Goal: Information Seeking & Learning: Learn about a topic

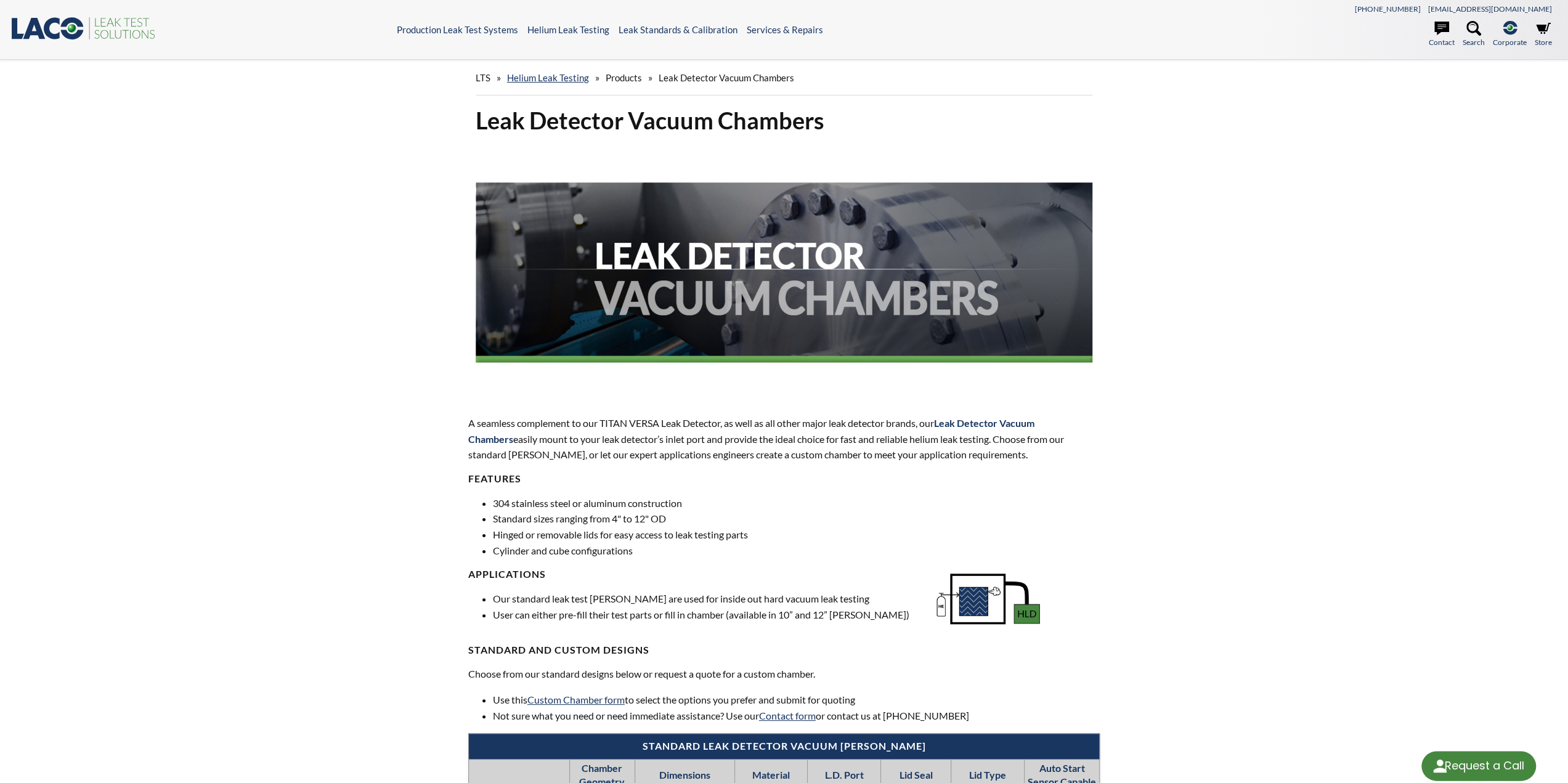
select select "Language Translate Widget"
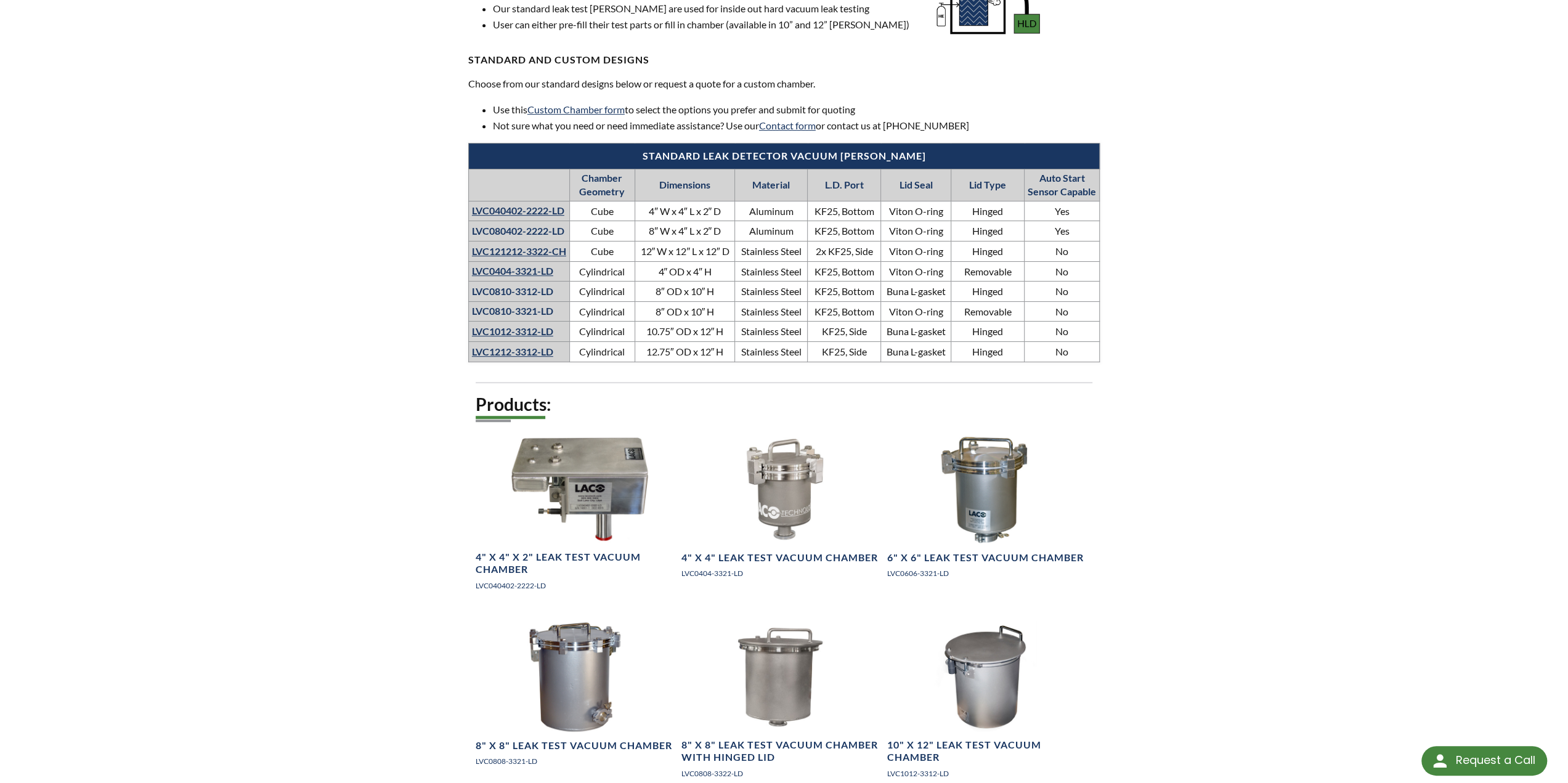
scroll to position [739, 0]
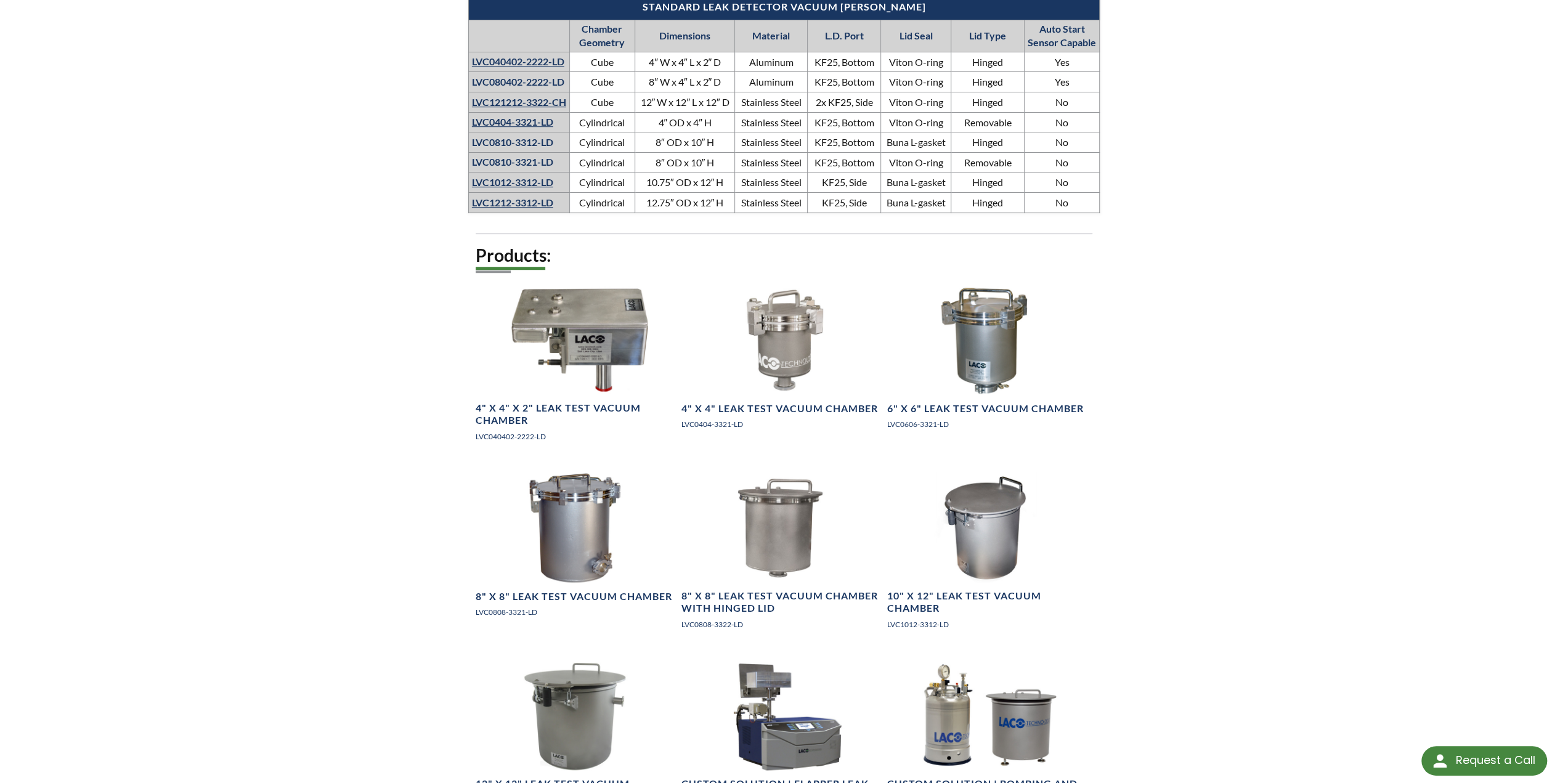
click at [1284, 476] on div "LTS » Helium Leak Testing » Products » Leak Detector Vacuum Chambers Leak Detec…" at bounding box center [784, 190] width 1568 height 1742
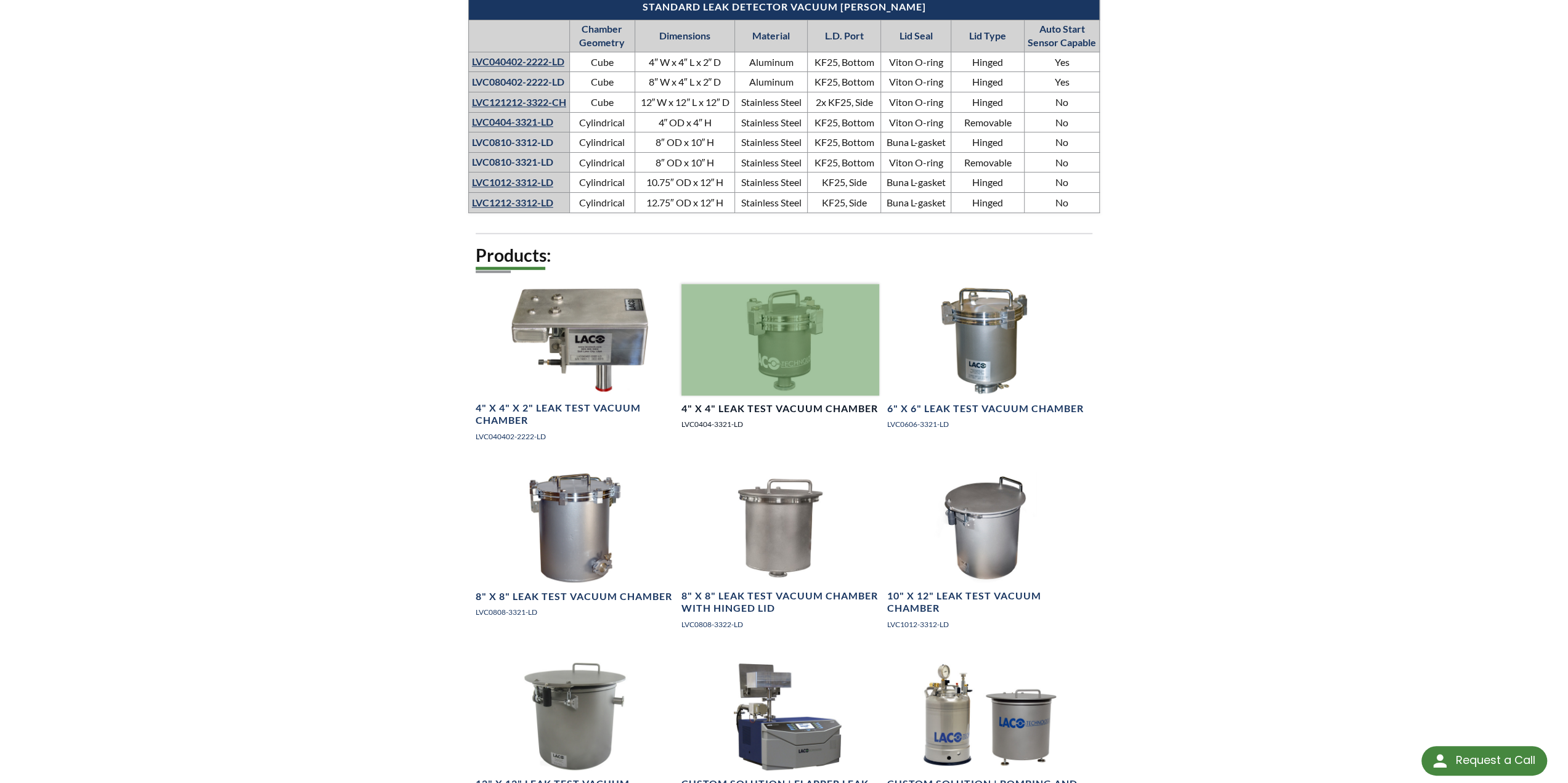
click at [800, 361] on div at bounding box center [781, 340] width 198 height 112
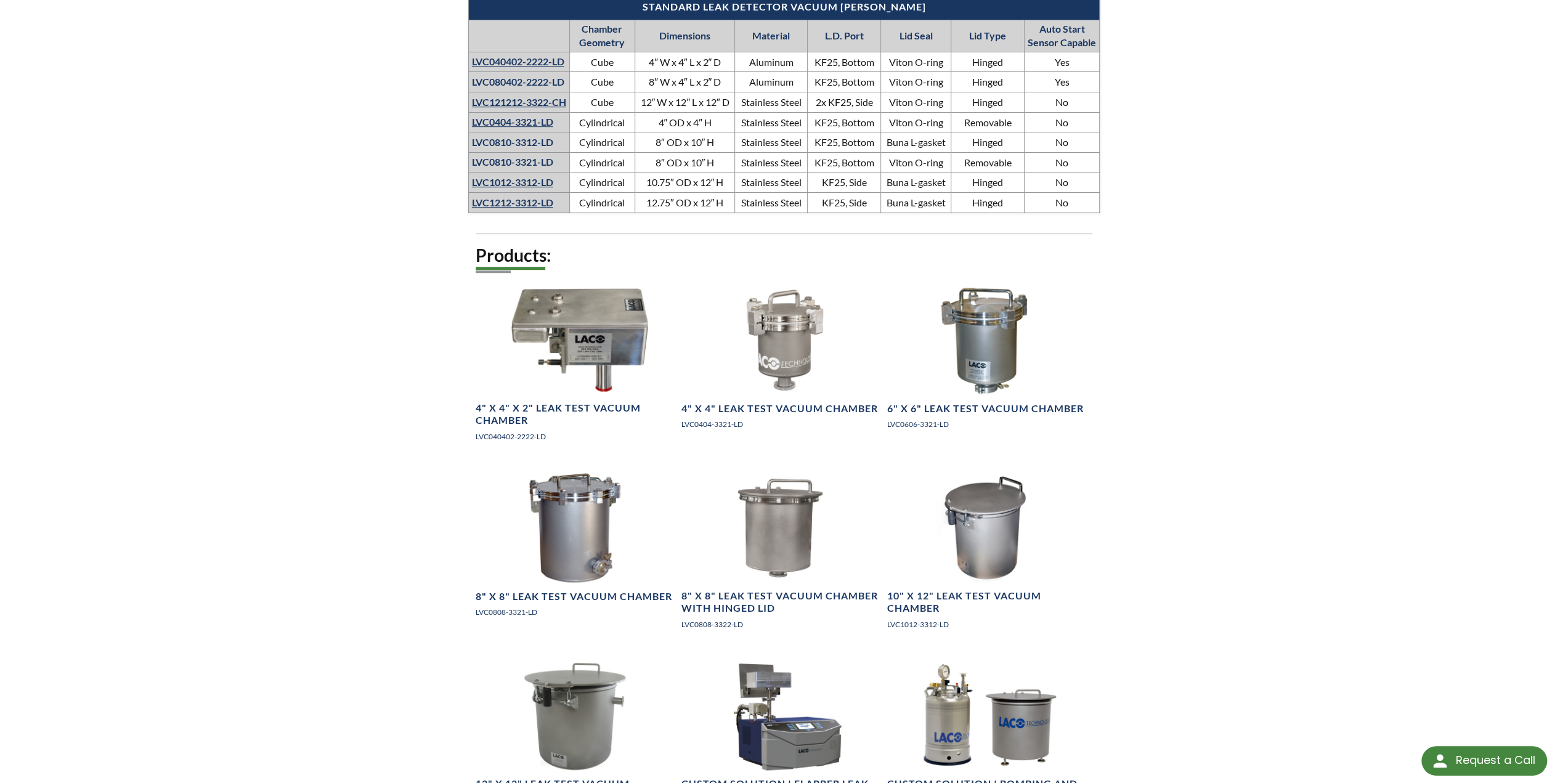
scroll to position [986, 0]
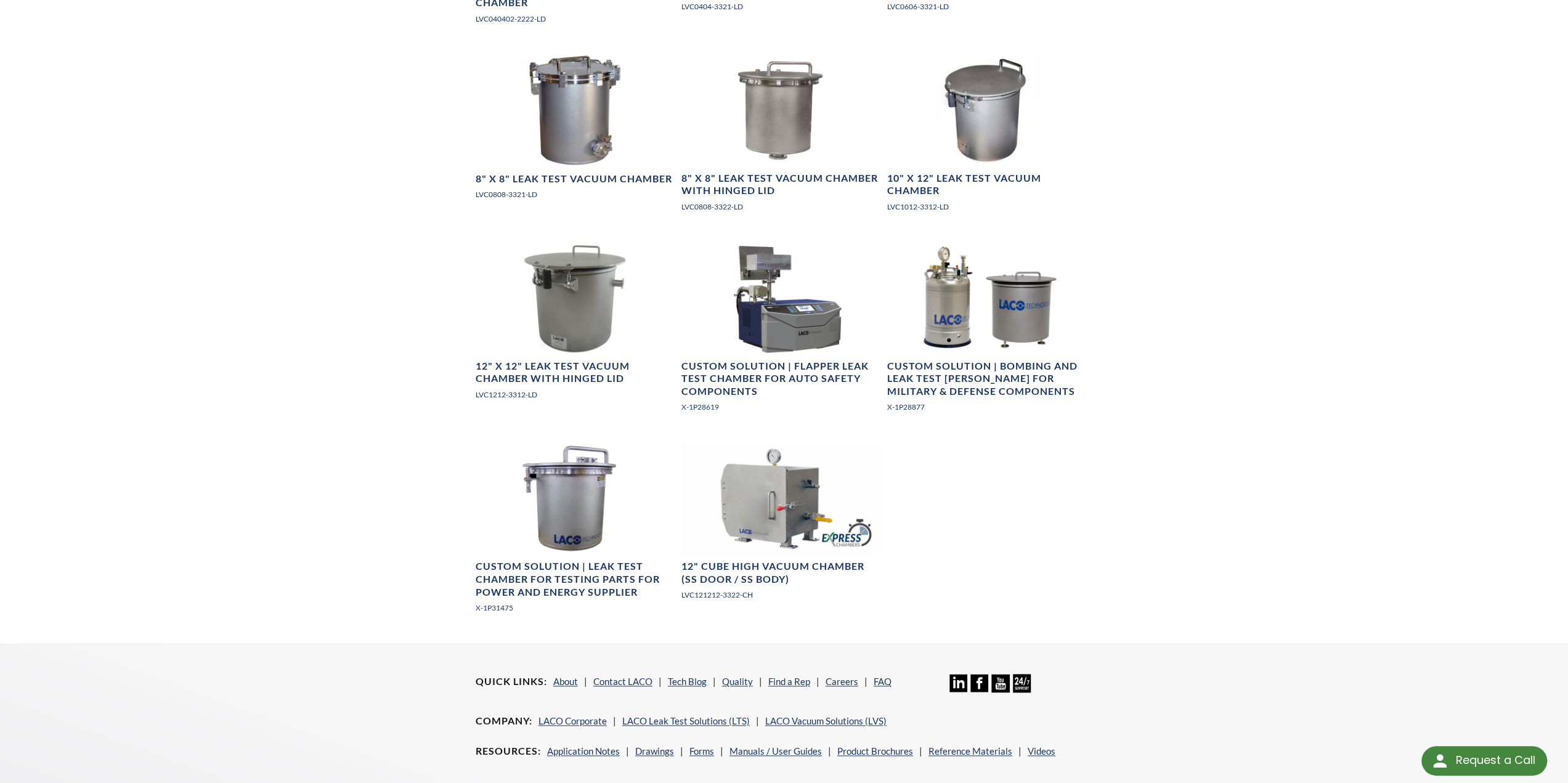
scroll to position [1233, 0]
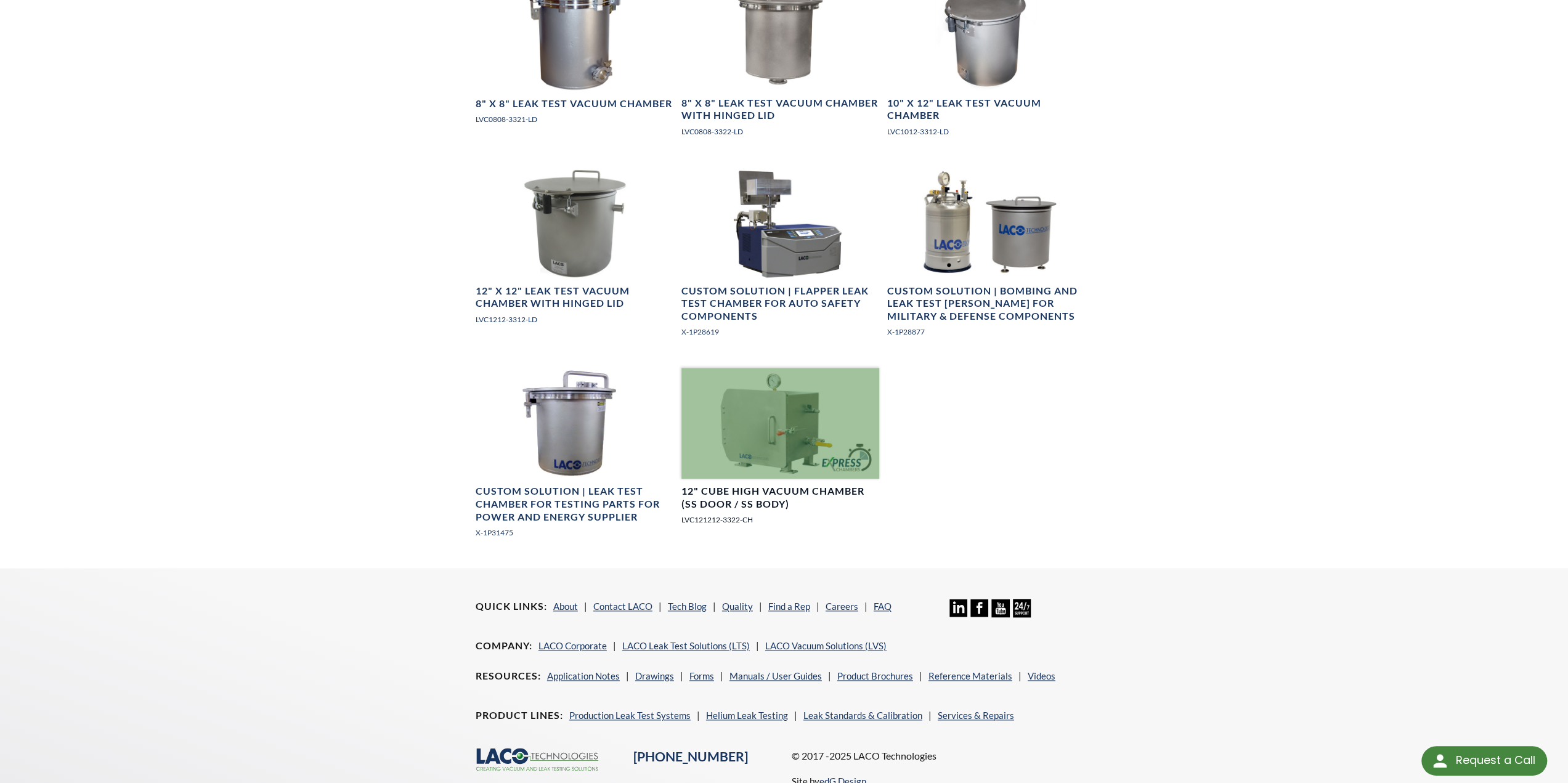
click at [728, 431] on div at bounding box center [781, 423] width 198 height 112
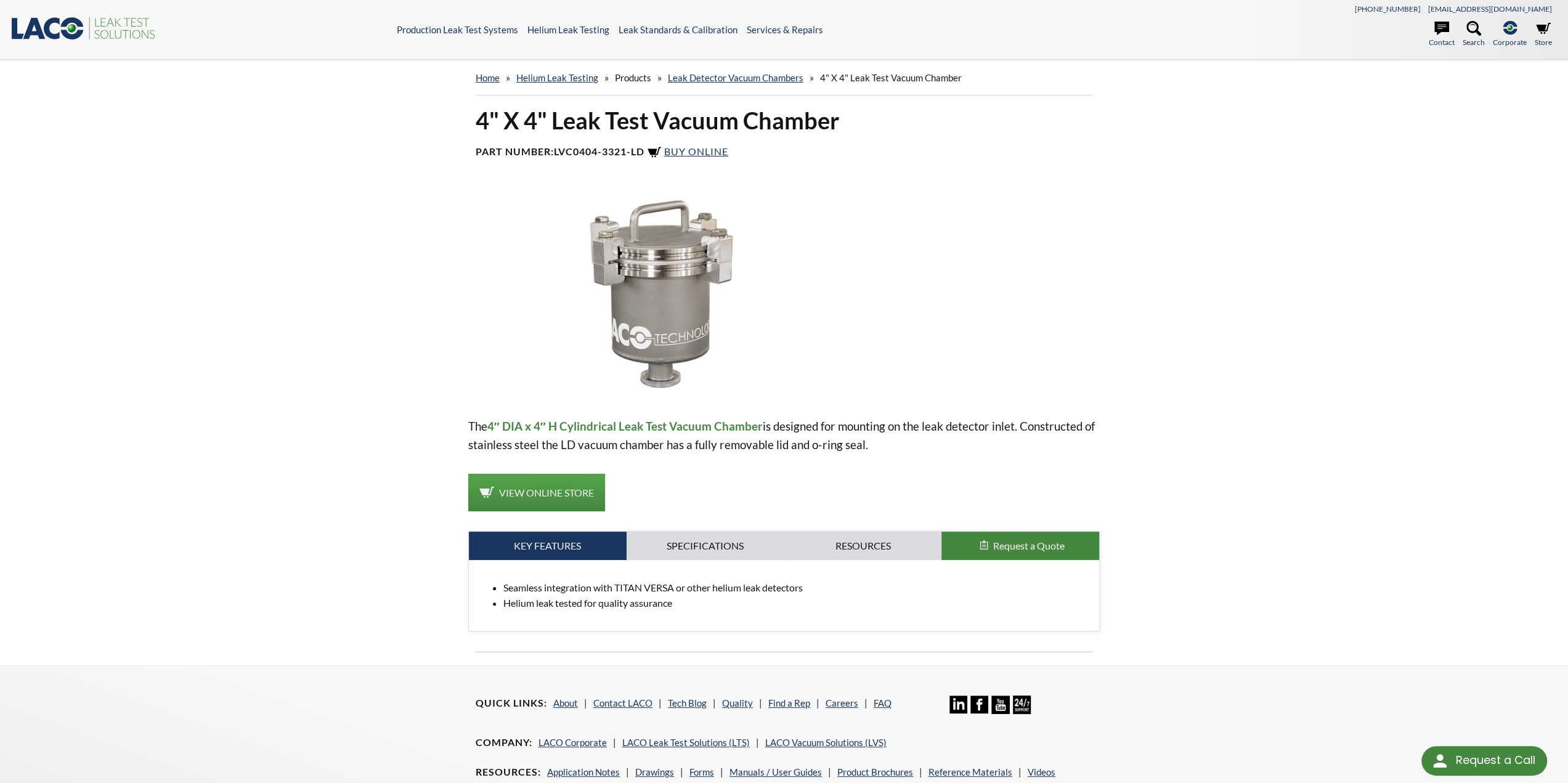
click at [693, 260] on img at bounding box center [653, 293] width 369 height 207
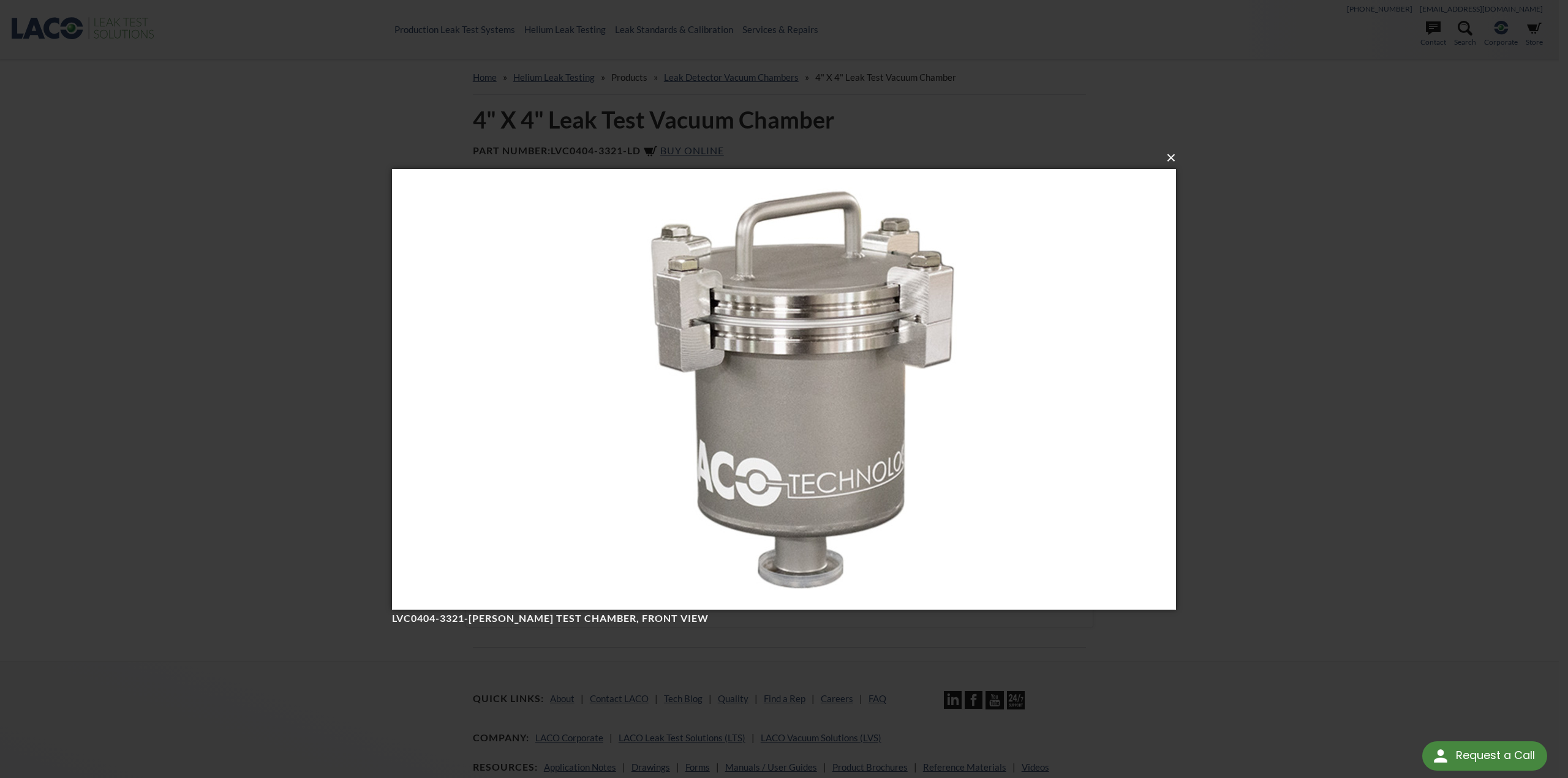
click at [1172, 160] on button "×" at bounding box center [787, 158] width 784 height 27
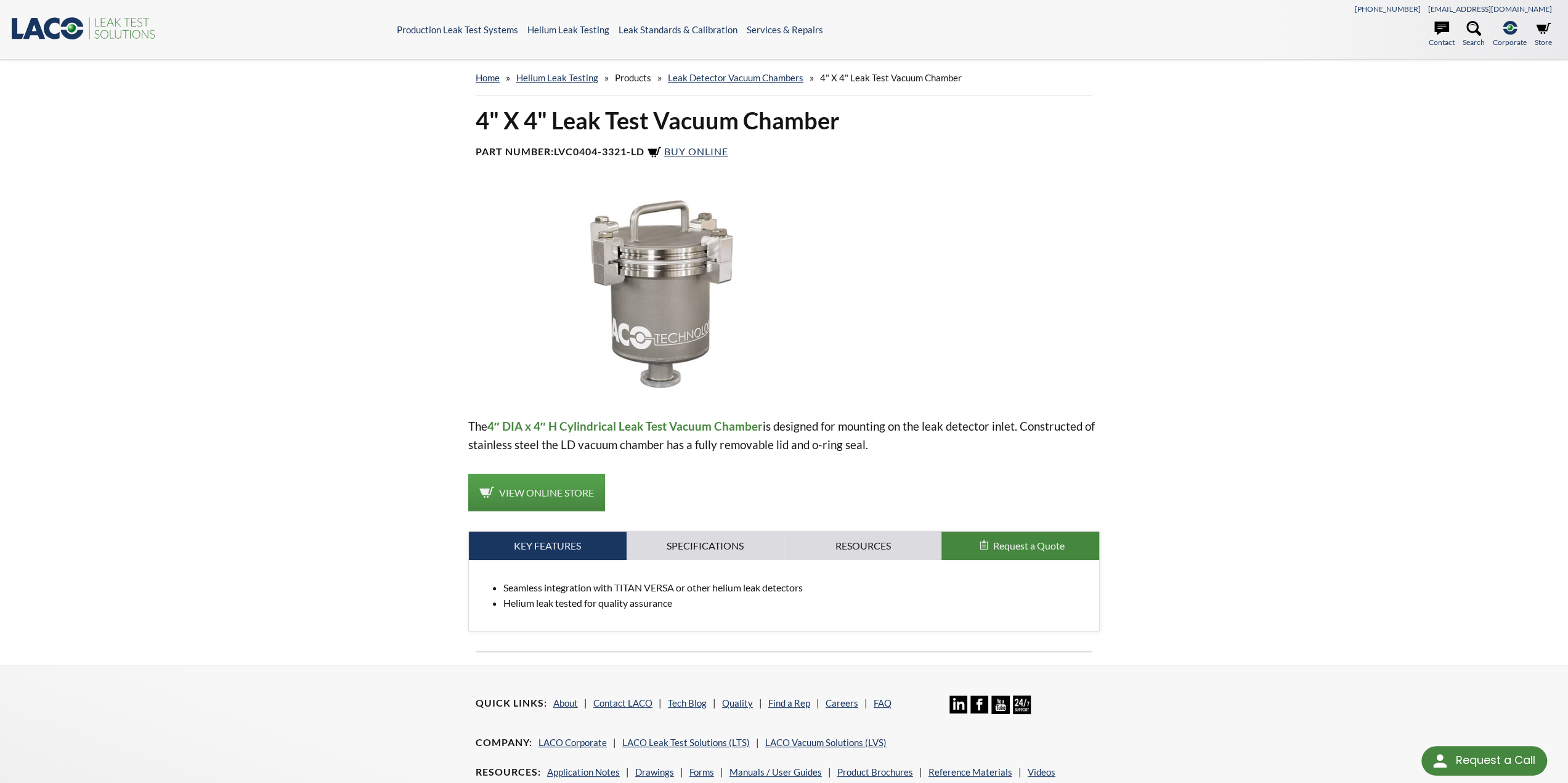
click at [1136, 259] on div "4" X 4" Leak Test Vacuum Chamber Part Number: LVC0404-3321-LD Buy Online The 4″…" at bounding box center [784, 385] width 789 height 560
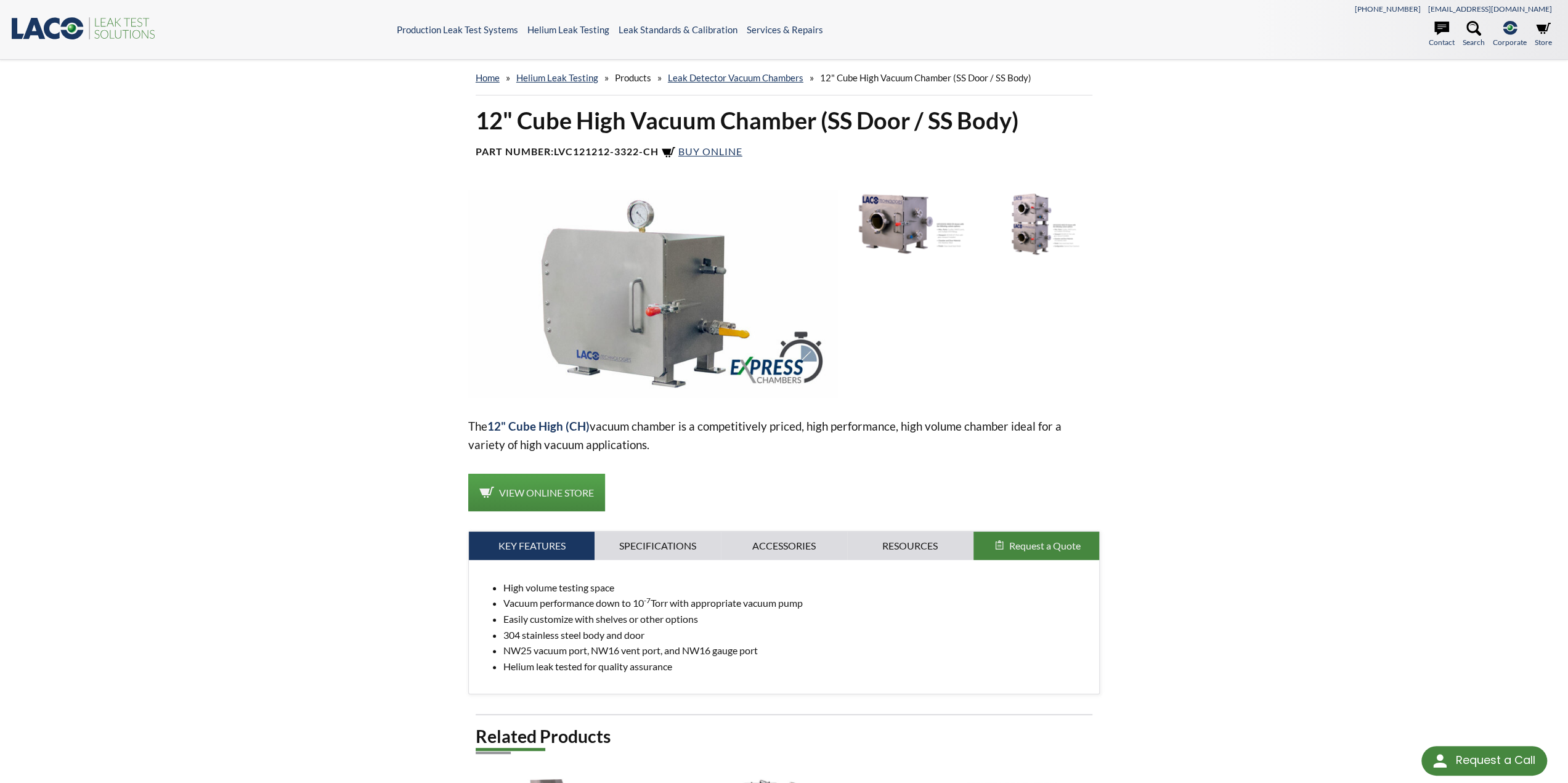
click at [616, 262] on img at bounding box center [653, 293] width 369 height 207
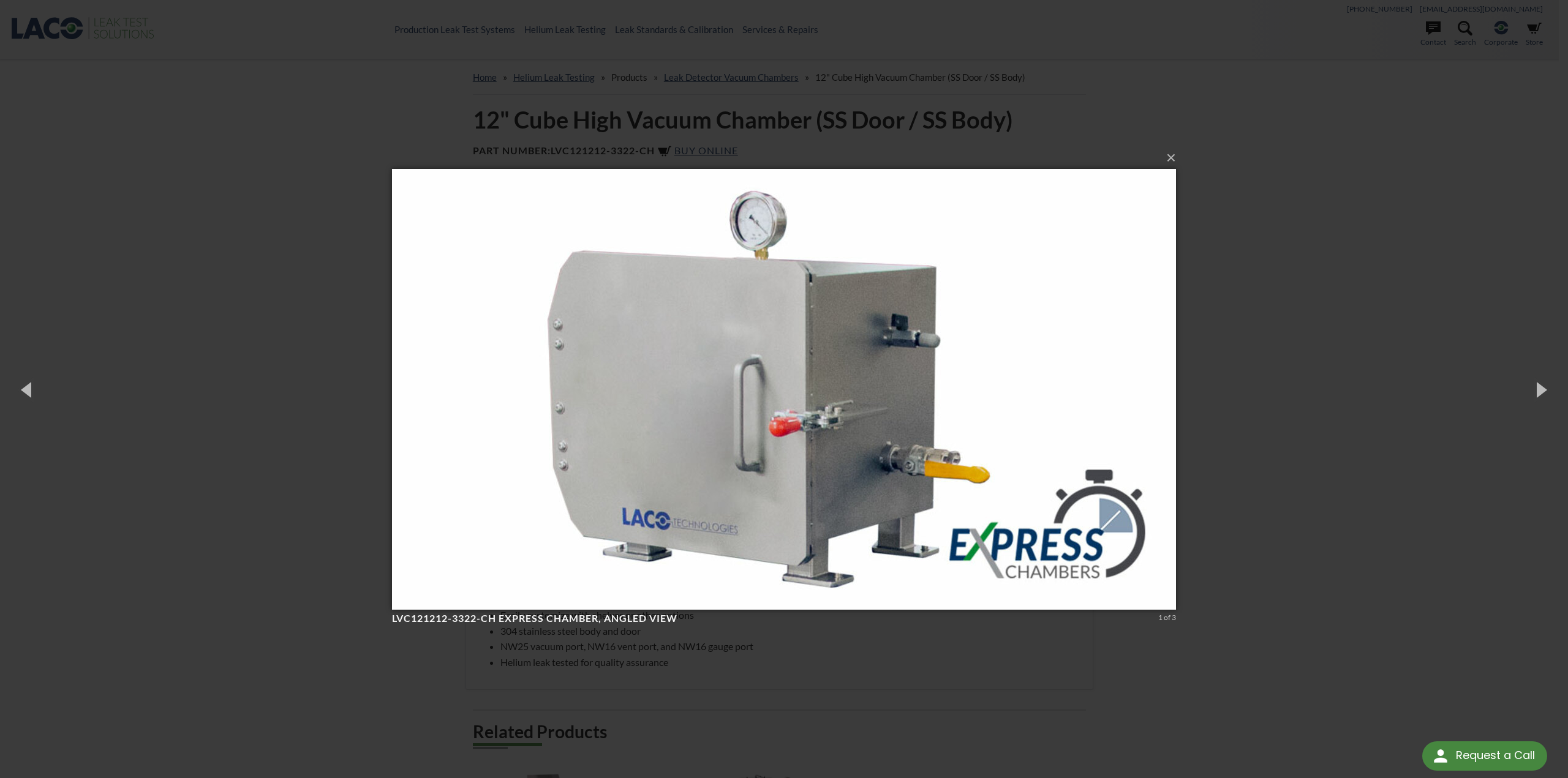
click at [1038, 439] on img at bounding box center [784, 390] width 784 height 490
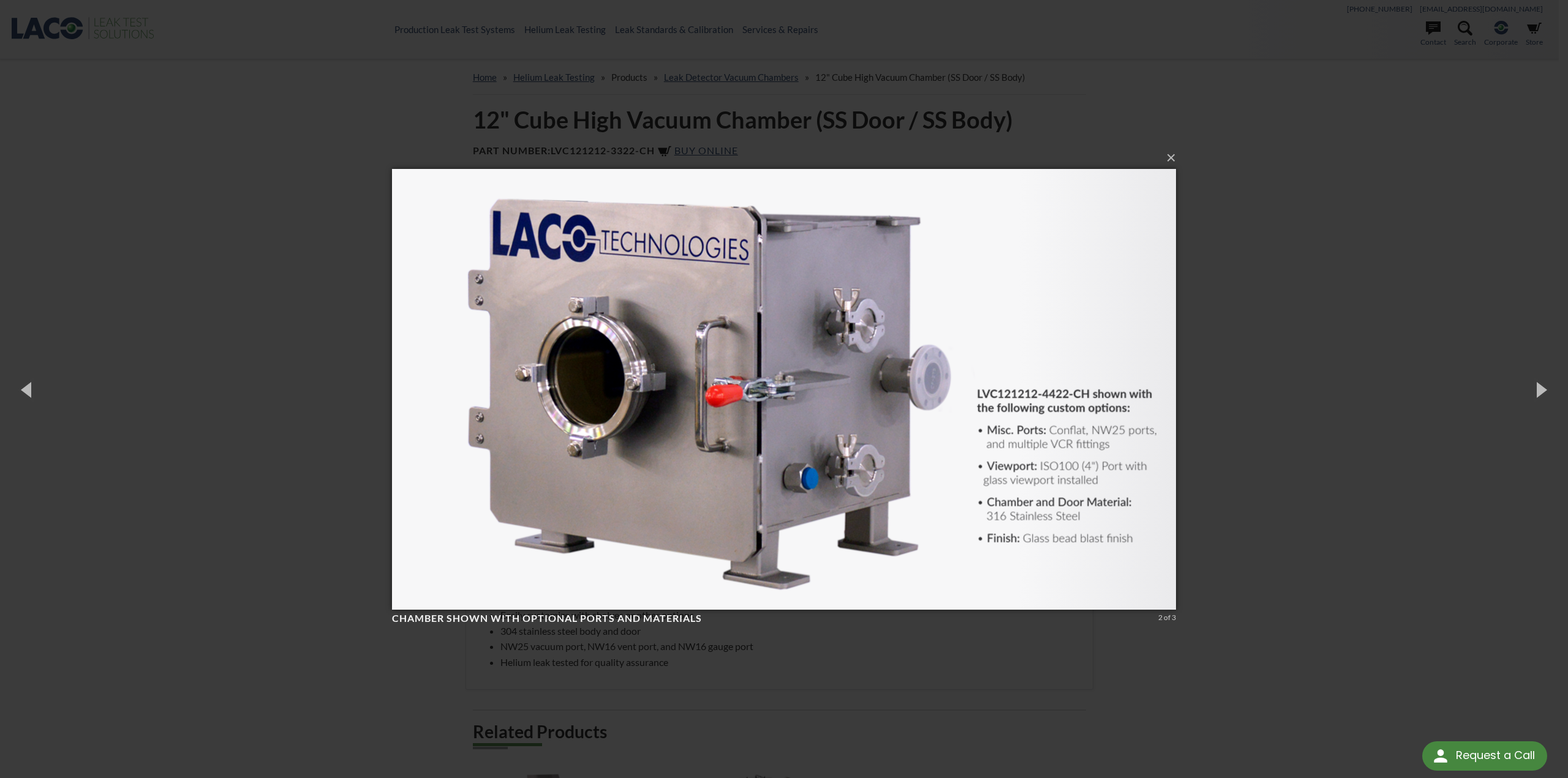
click at [901, 575] on img at bounding box center [784, 390] width 784 height 490
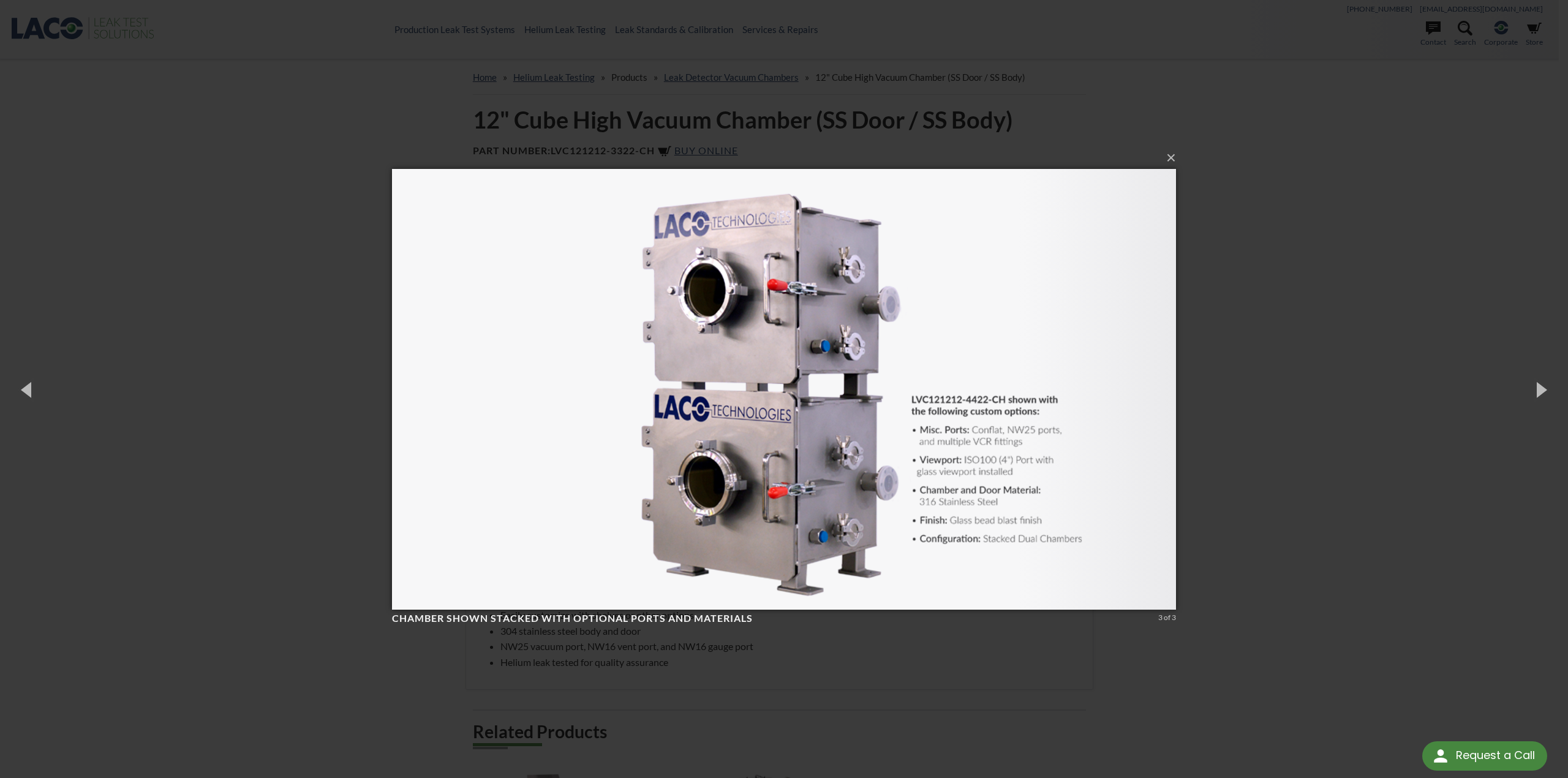
click at [901, 575] on img at bounding box center [784, 390] width 784 height 490
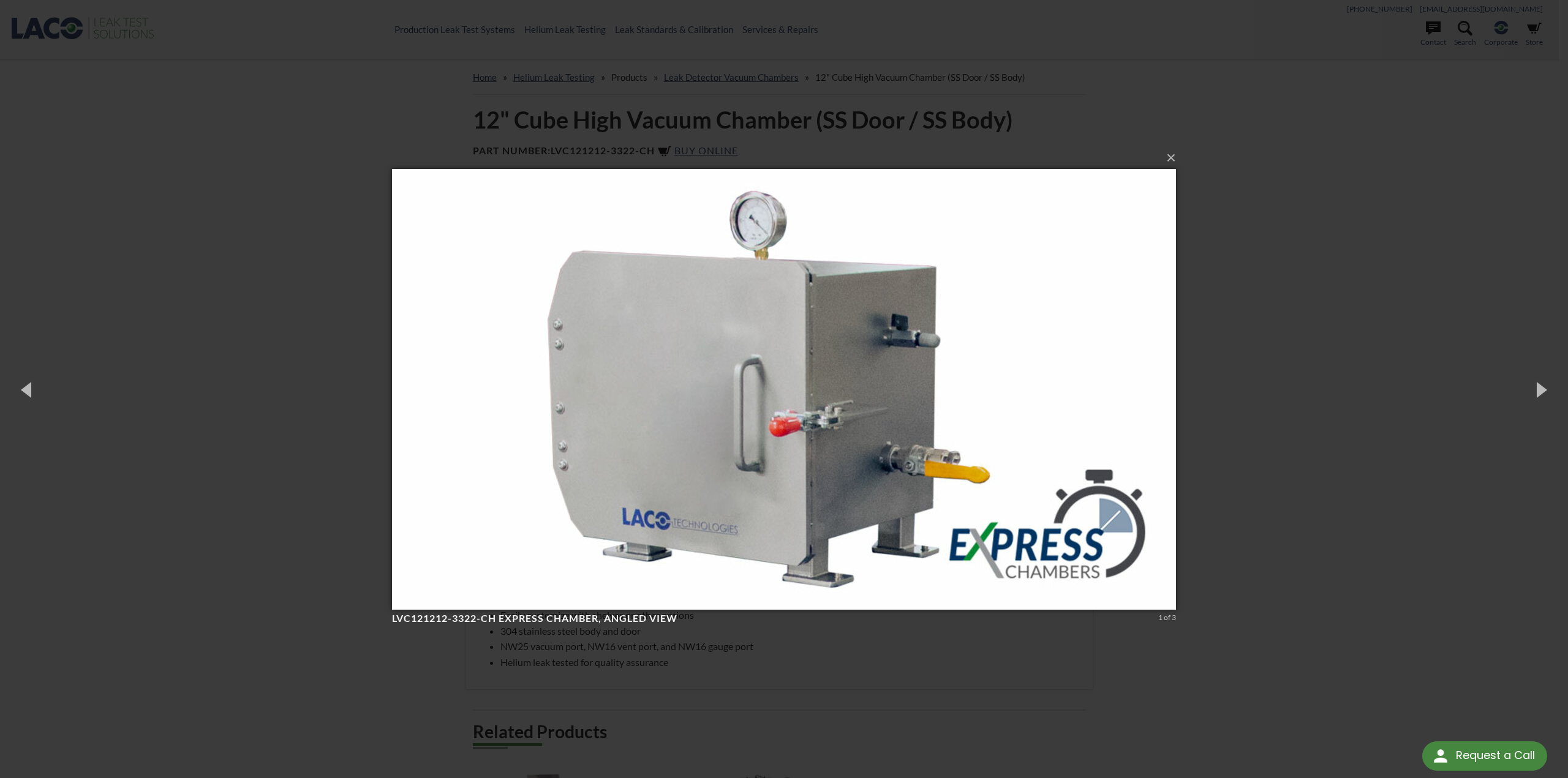
click at [901, 575] on img at bounding box center [784, 390] width 784 height 490
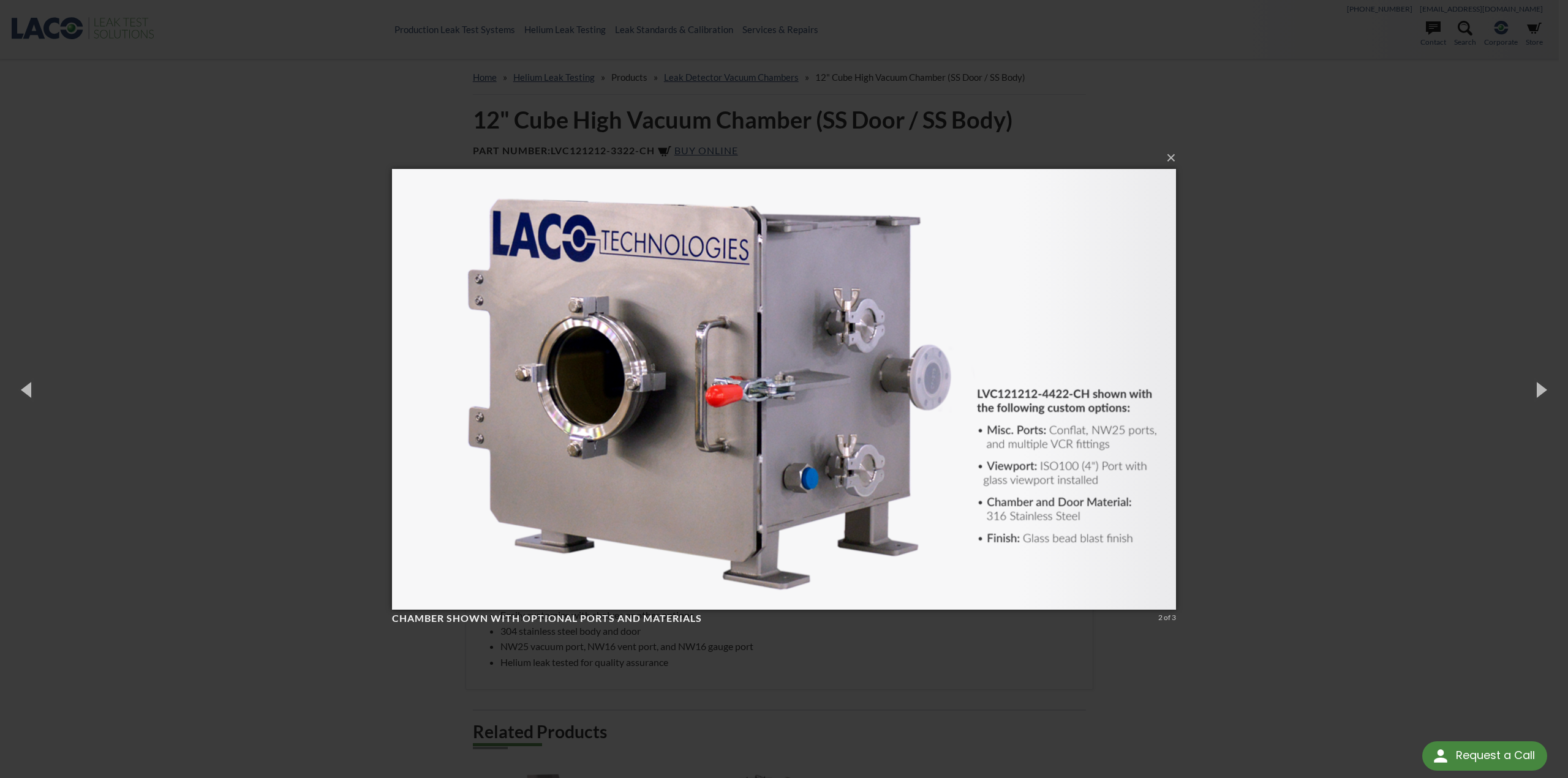
click at [901, 573] on img at bounding box center [784, 390] width 784 height 490
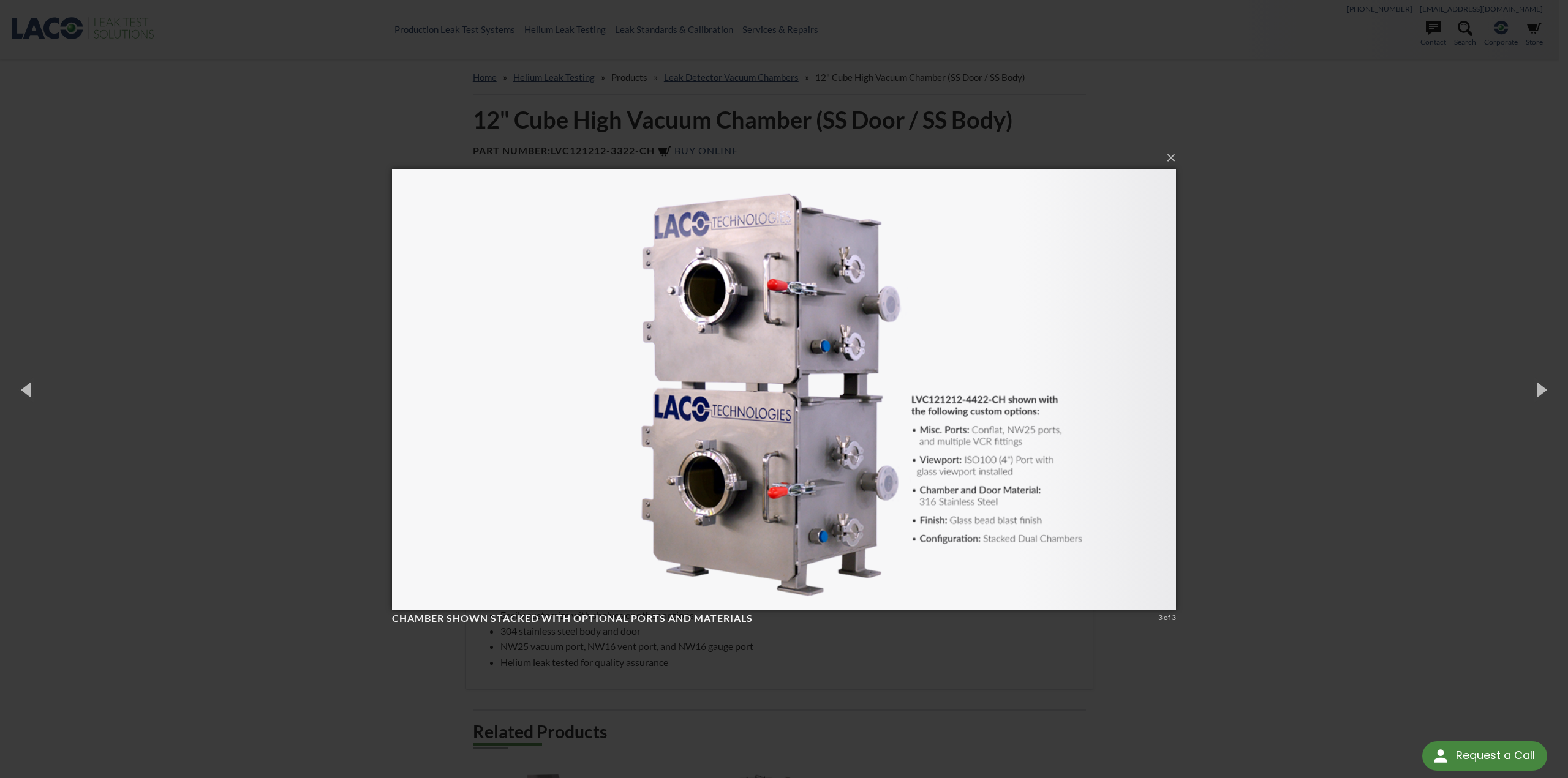
click at [901, 573] on img at bounding box center [784, 390] width 784 height 490
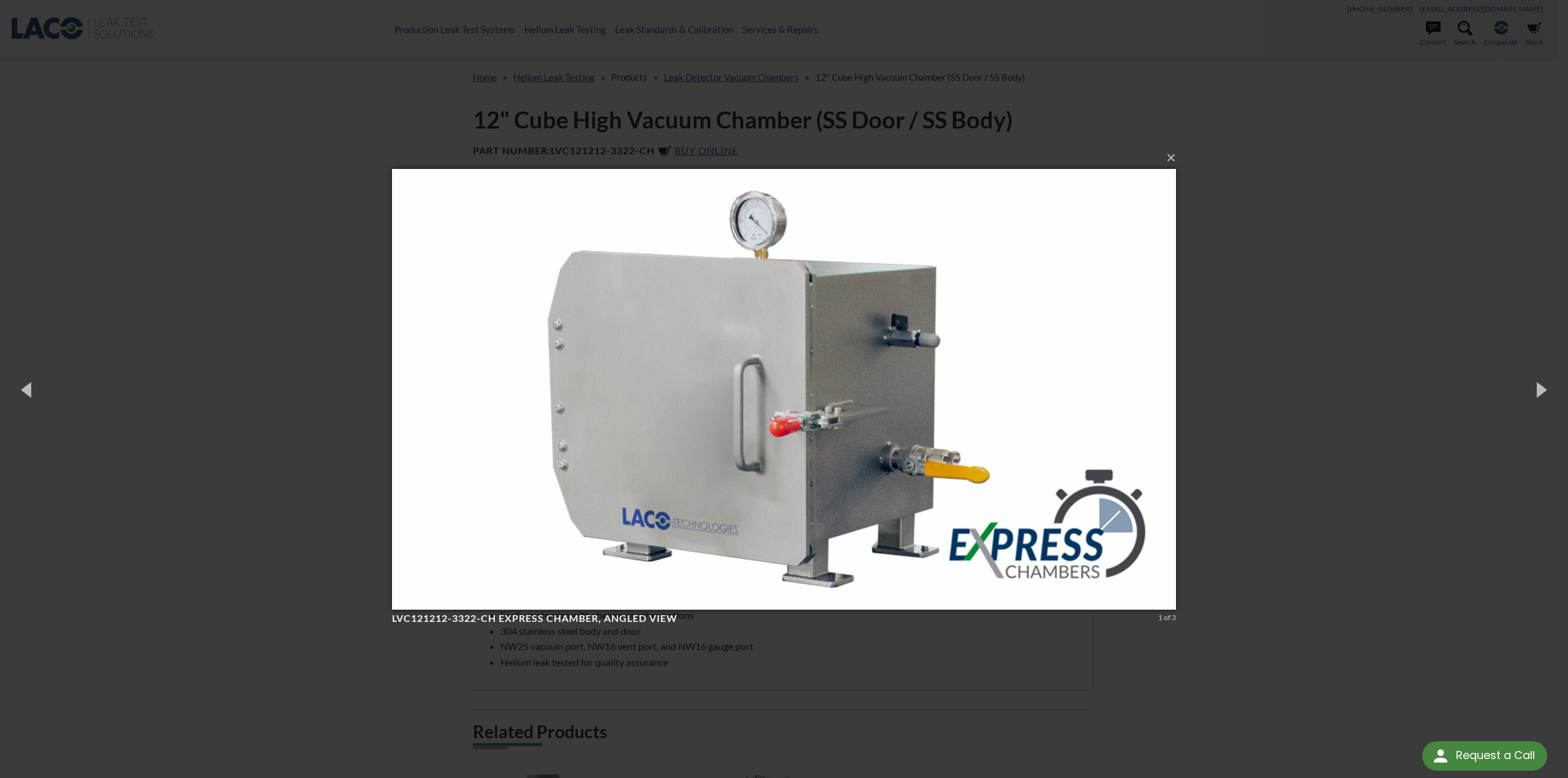
click at [901, 573] on img at bounding box center [784, 390] width 784 height 490
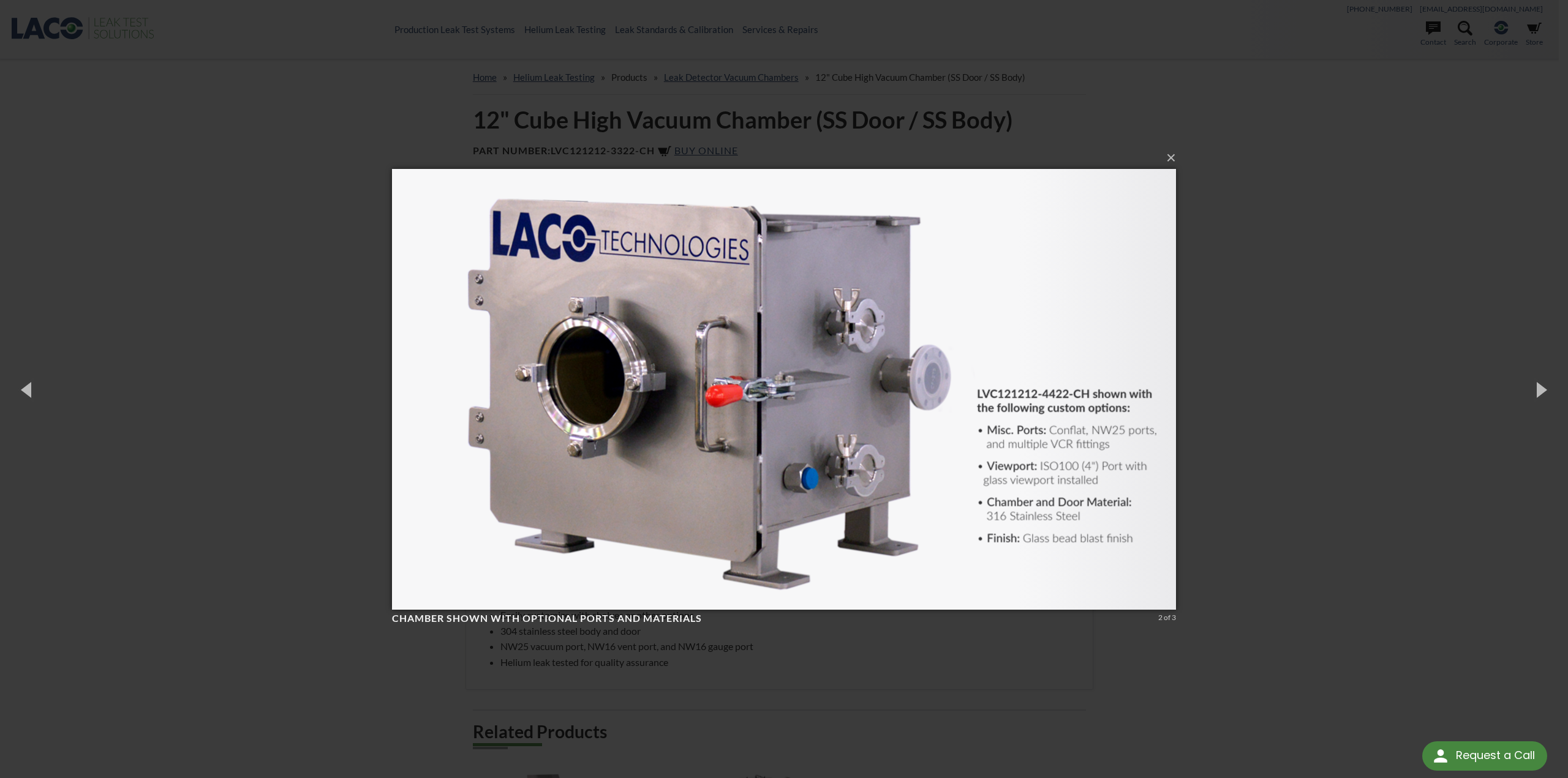
click at [901, 573] on img at bounding box center [784, 390] width 784 height 490
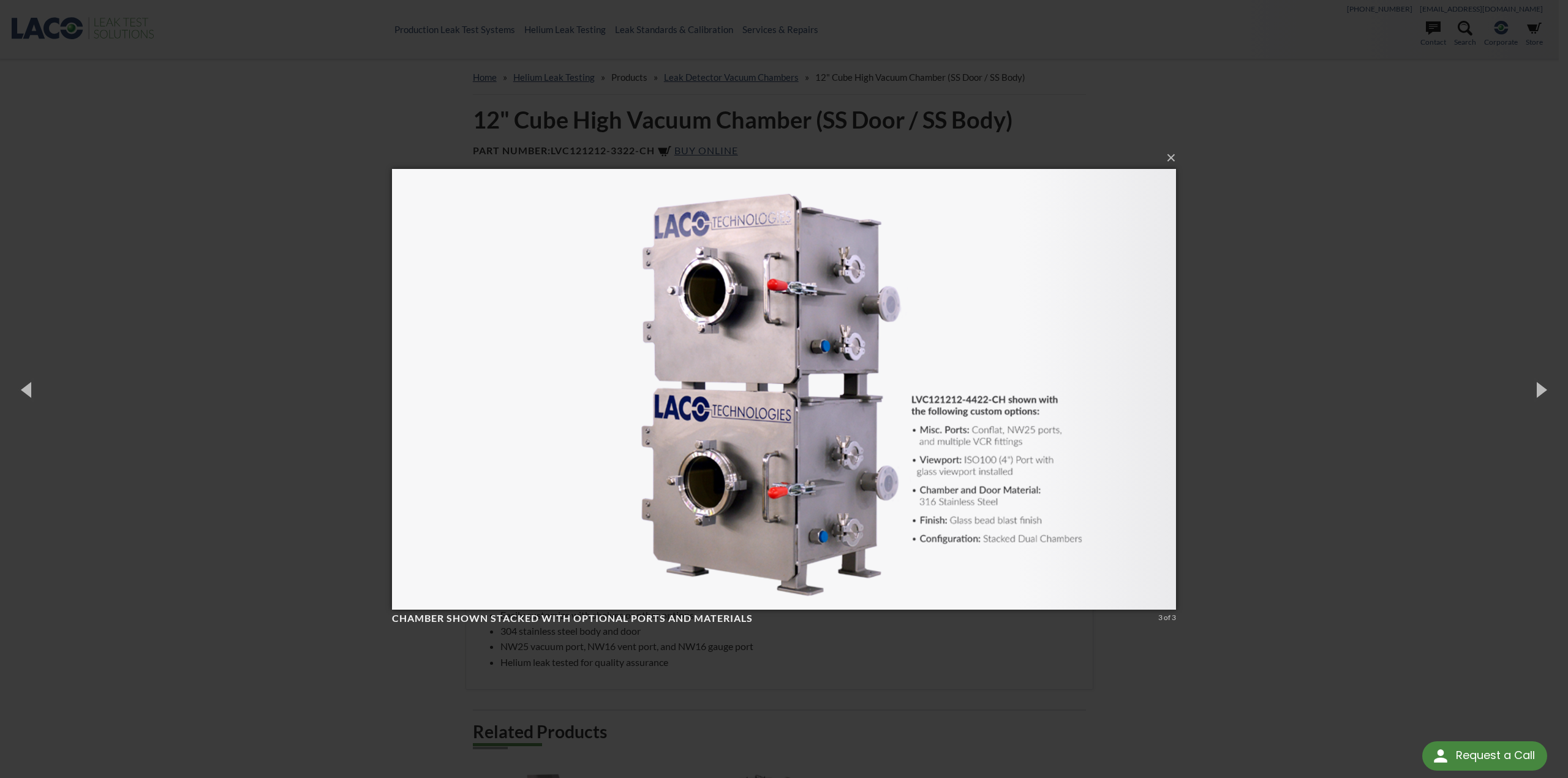
click at [1330, 269] on div "× Chamber shown stacked with optional ports and materials 3 of 3 Loading..." at bounding box center [784, 389] width 1568 height 778
